Goal: Task Accomplishment & Management: Manage account settings

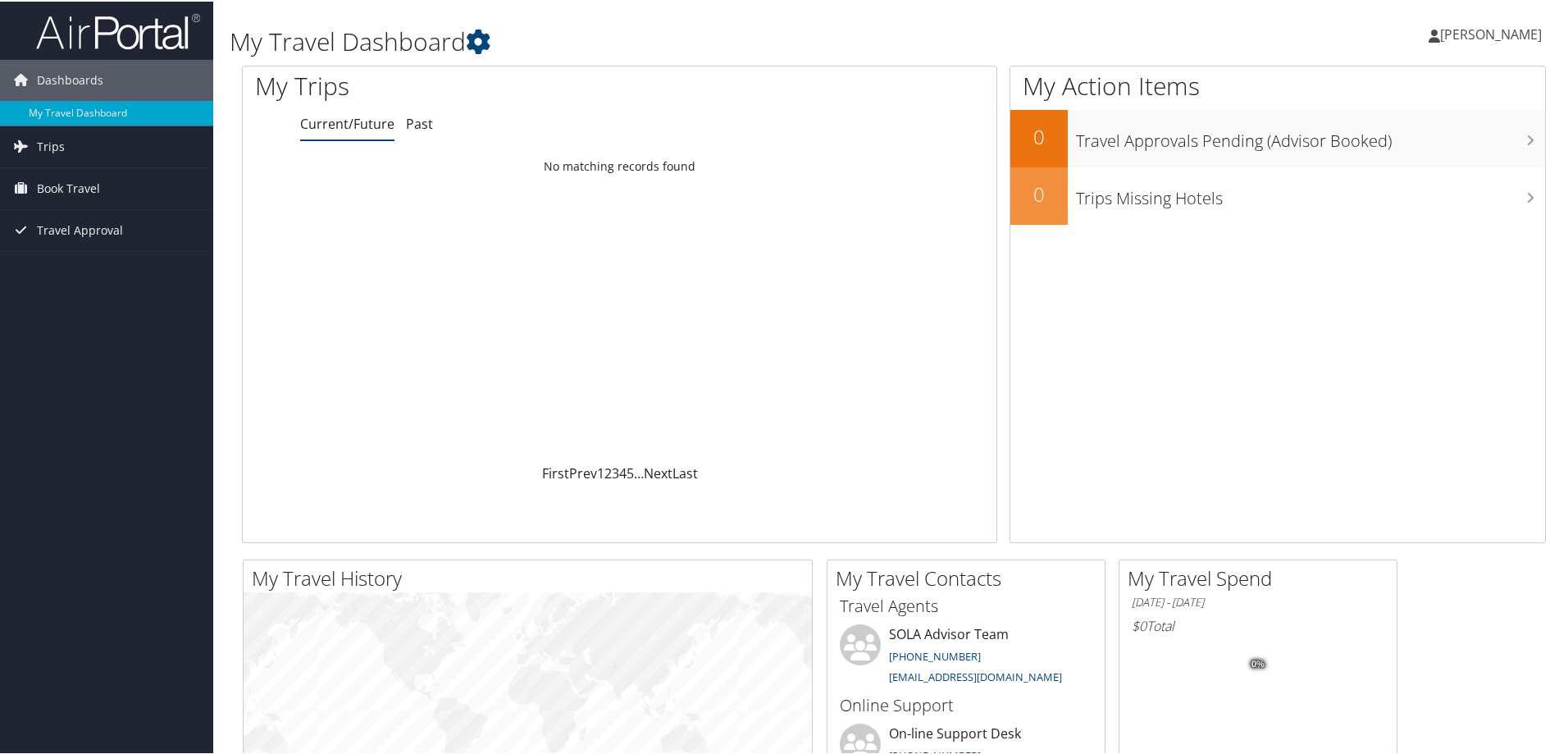
click at [1493, 28] on span "ANDRIA BUCK" at bounding box center [1491, 32] width 102 height 18
click at [1437, 141] on link "View Travel Profile" at bounding box center [1447, 146] width 183 height 28
click at [1510, 24] on span "ANDRIA BUCK" at bounding box center [1491, 32] width 102 height 18
click at [1394, 273] on link "Sign Out" at bounding box center [1447, 267] width 183 height 28
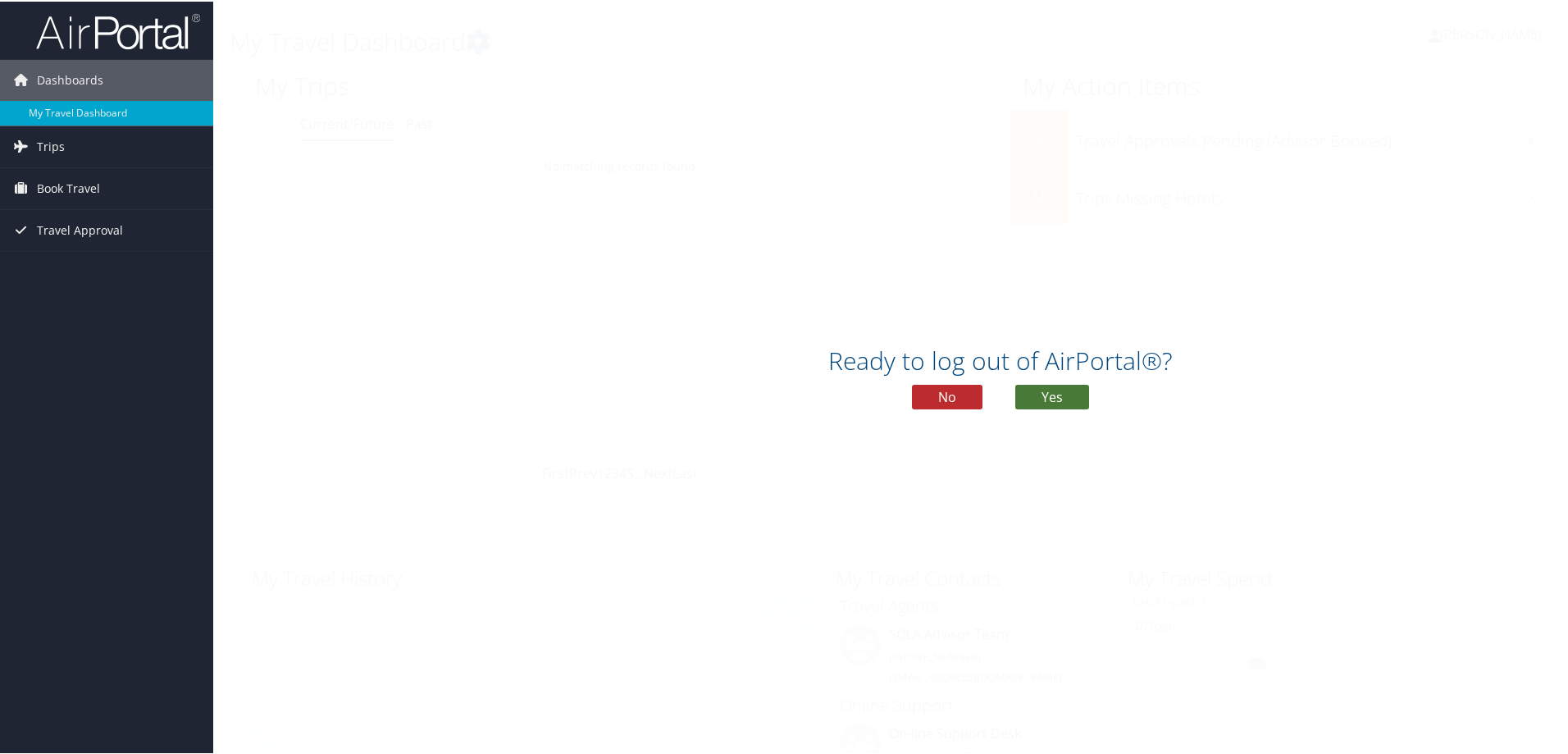
click at [1051, 395] on button "Yes" at bounding box center [1052, 395] width 74 height 24
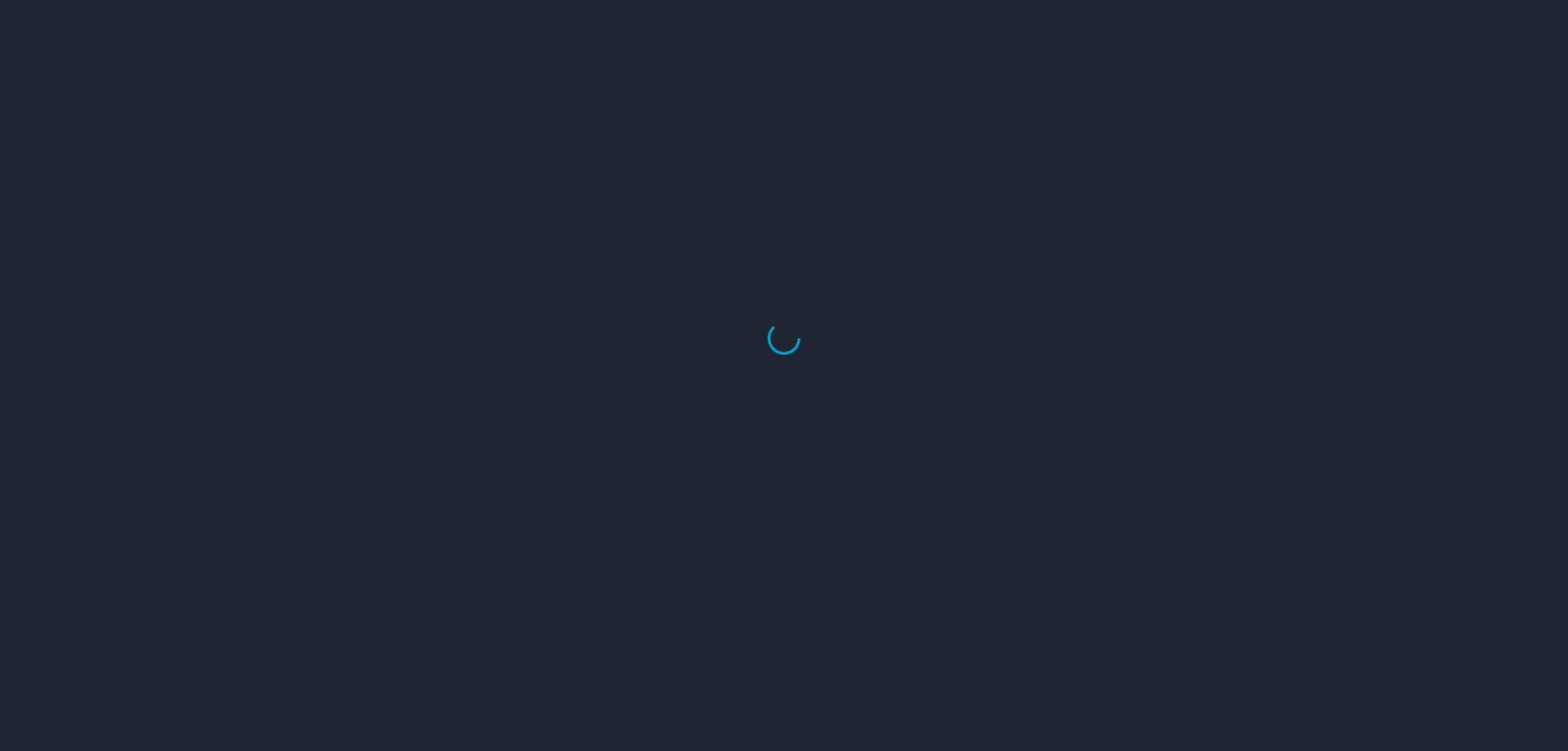
select select "US"
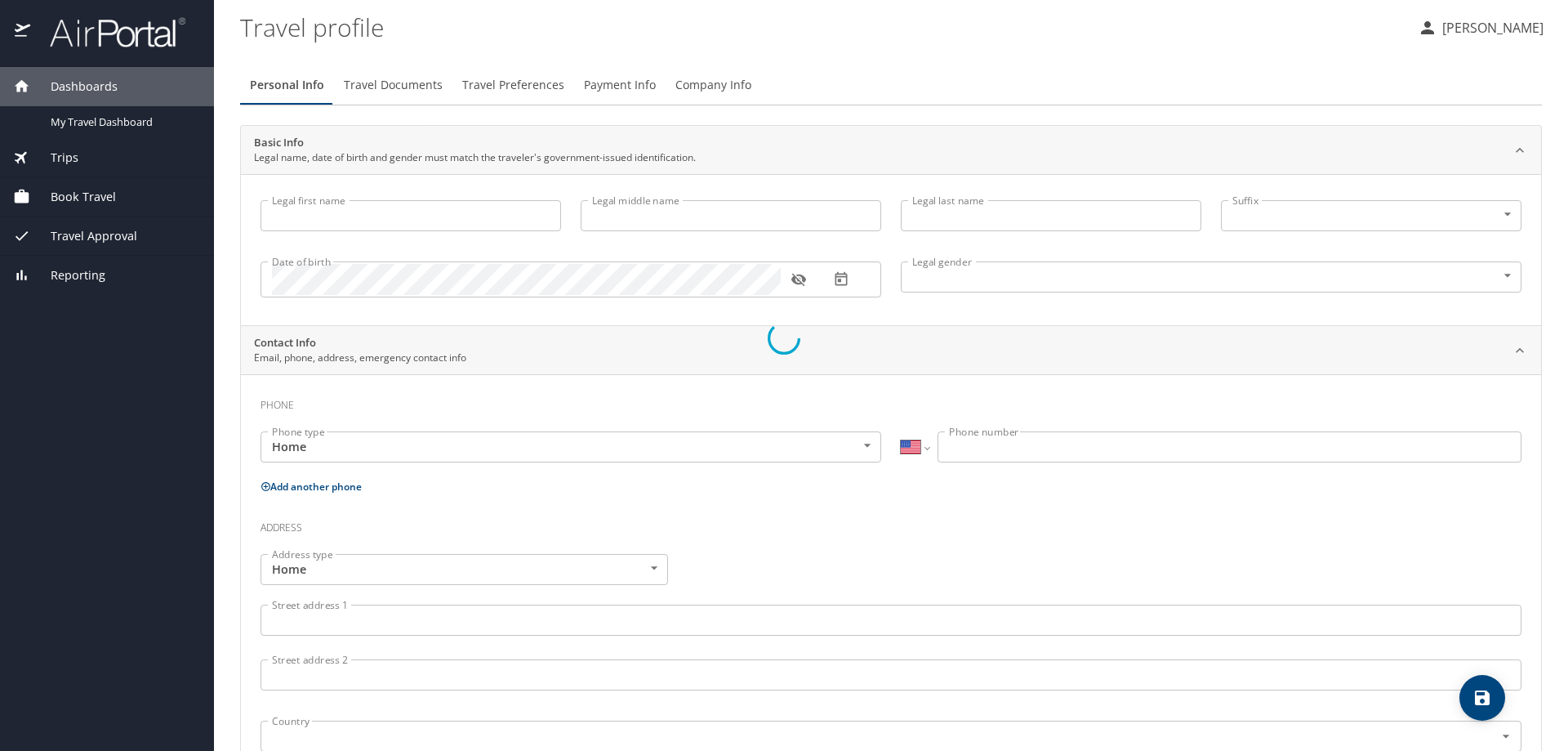
type input "ANDRIA"
type input "BUCK"
type input "Female"
select select "US"
select select "NL"
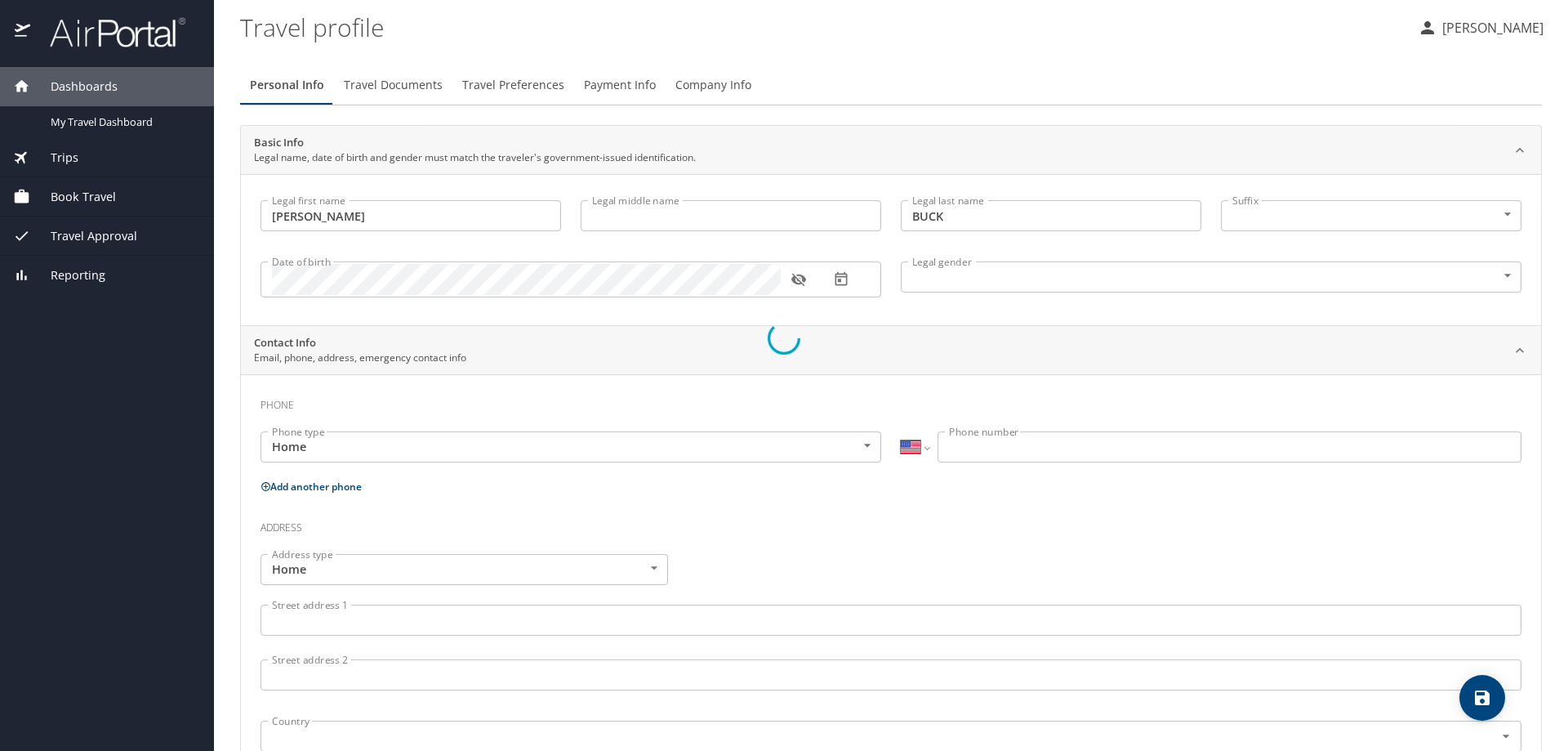
select select "NL"
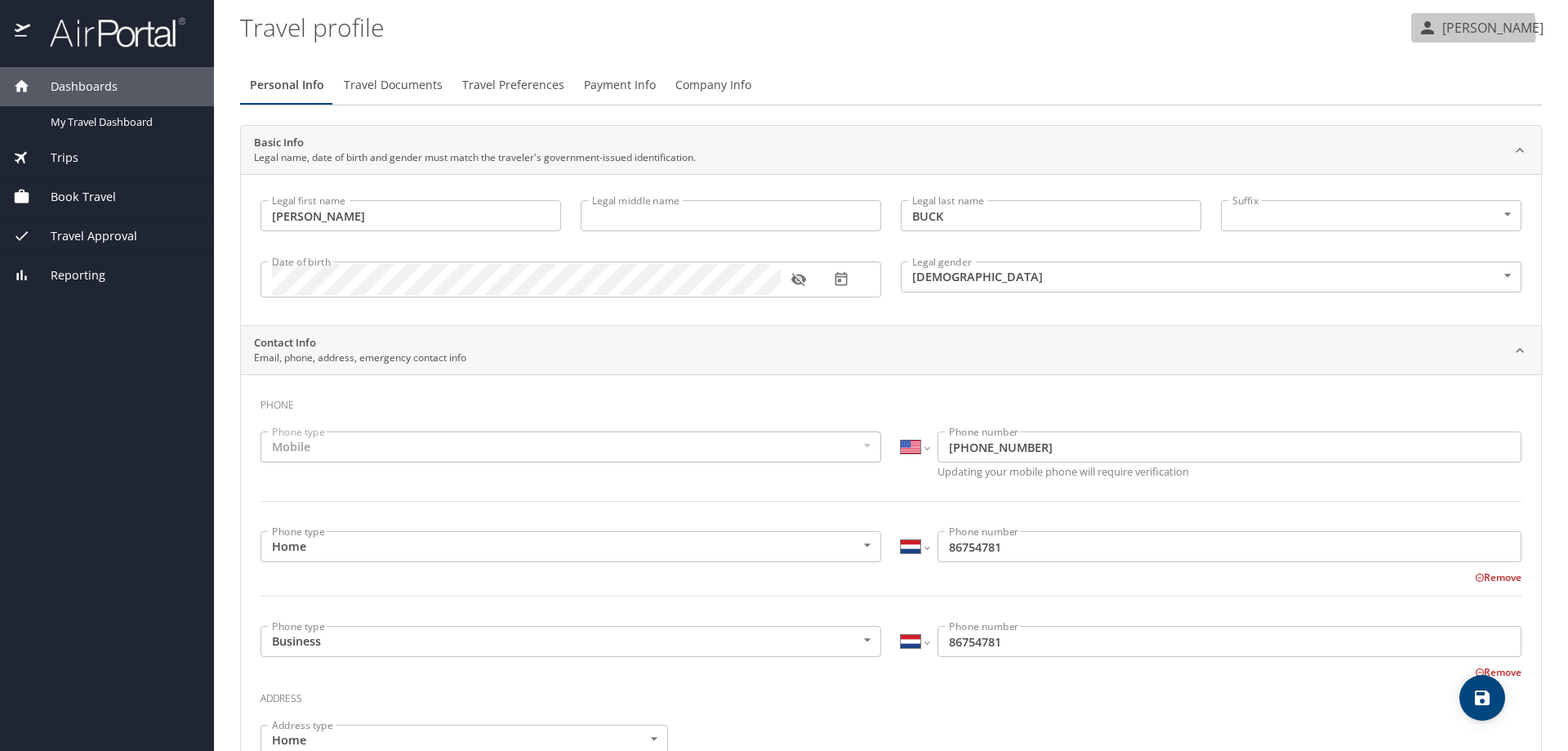
click at [1462, 29] on p "ANDRIA BUCK" at bounding box center [1490, 27] width 106 height 19
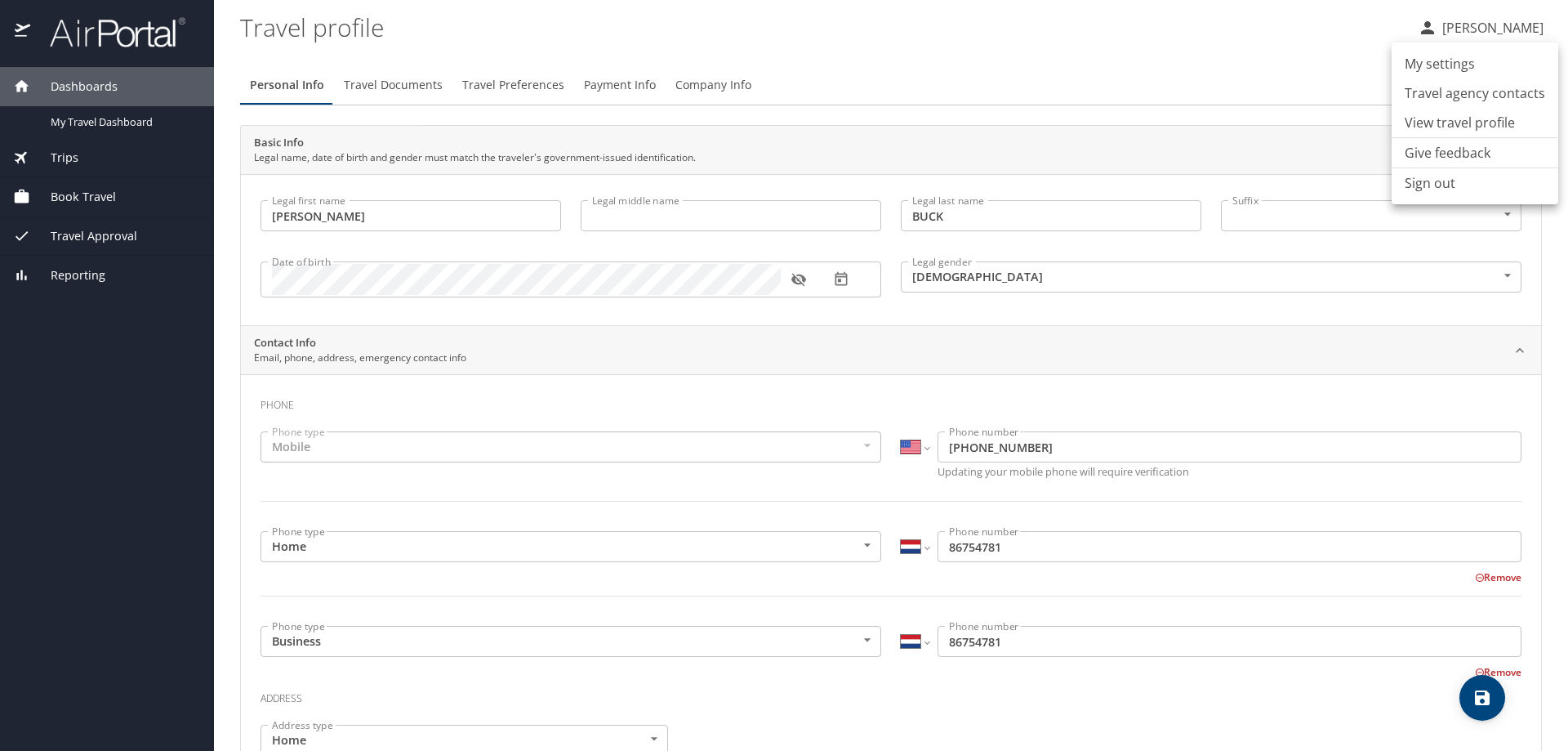
click at [721, 84] on div at bounding box center [784, 376] width 1568 height 751
click at [720, 84] on span "Company Info" at bounding box center [713, 85] width 76 height 20
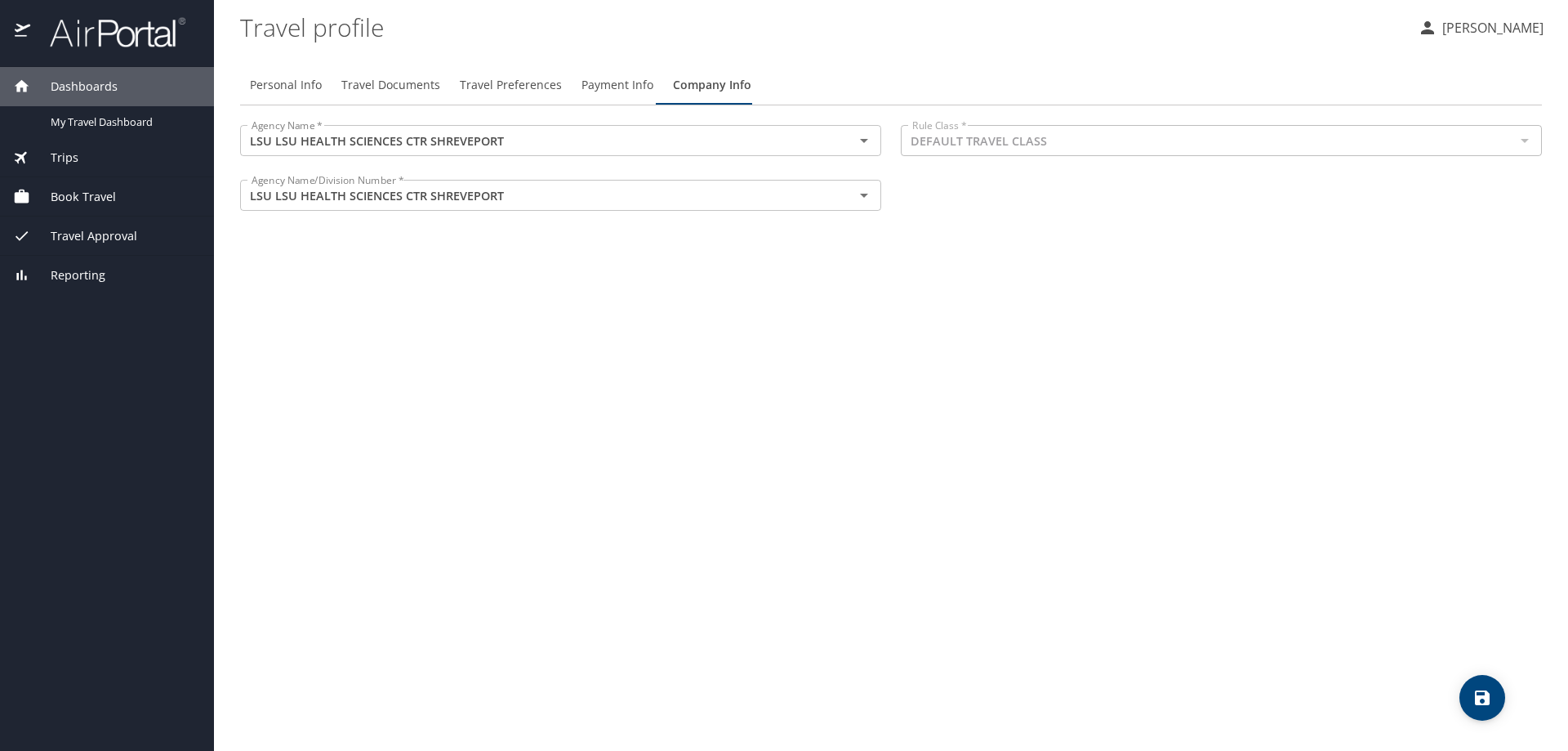
click at [1529, 24] on p "ANDRIA BUCK" at bounding box center [1490, 27] width 106 height 19
click at [1446, 189] on li "Sign out" at bounding box center [1475, 183] width 167 height 29
